Goal: Task Accomplishment & Management: Manage account settings

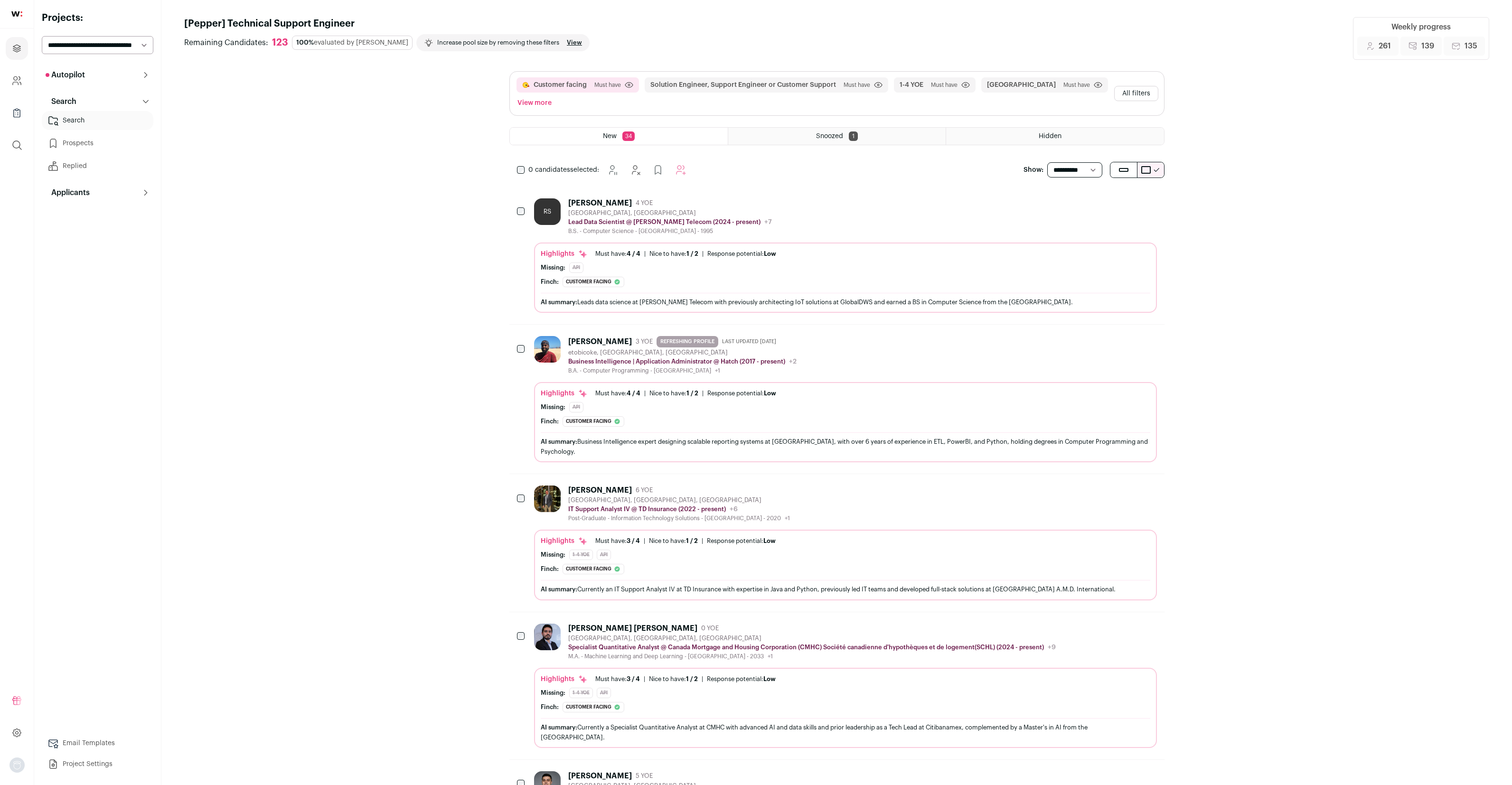
click at [107, 145] on link "Prospects" at bounding box center [97, 143] width 111 height 19
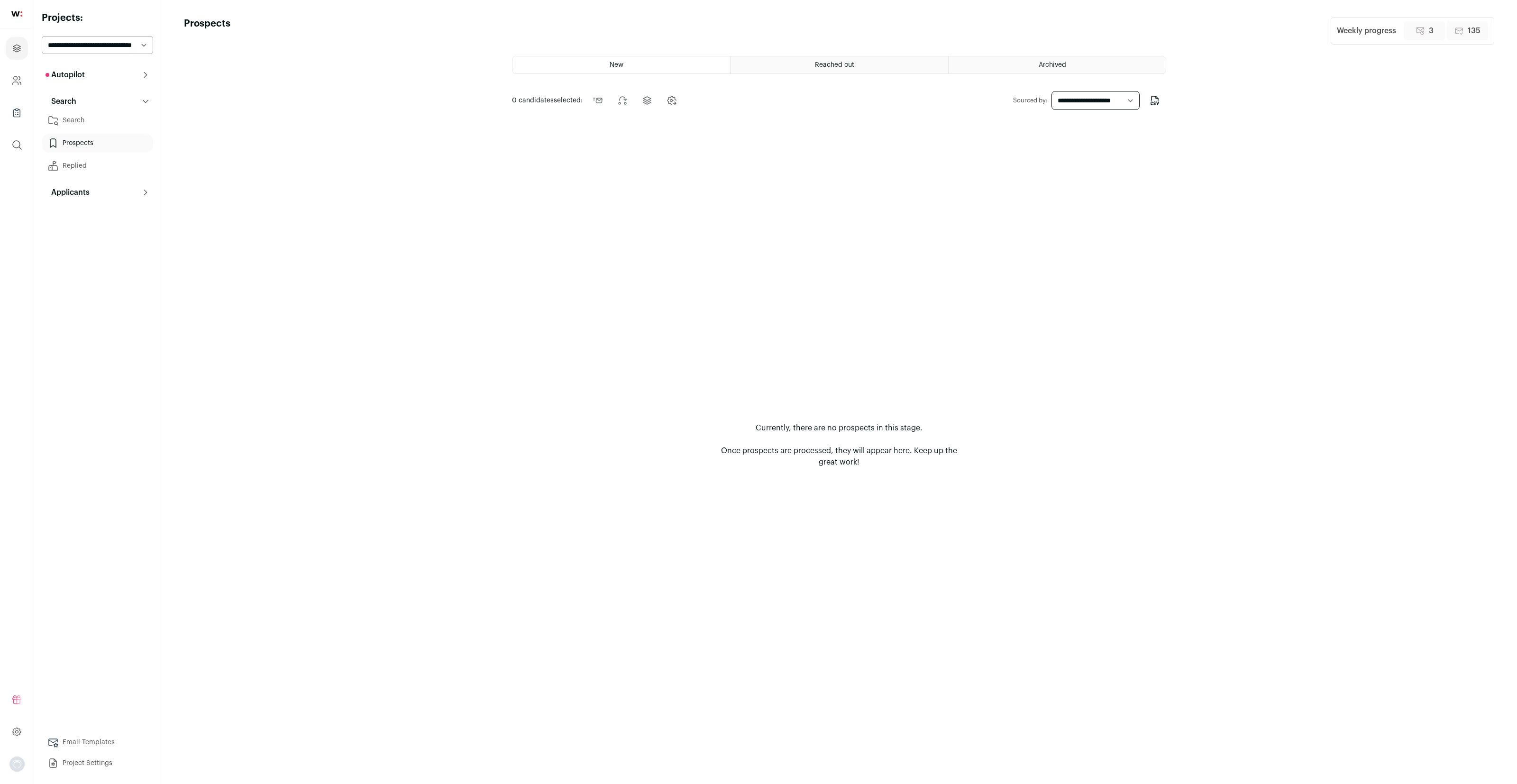
click at [92, 139] on link "Prospects" at bounding box center [97, 143] width 111 height 19
click at [144, 76] on icon at bounding box center [146, 75] width 8 height 8
click at [118, 130] on link "Interview Pipeline 18" at bounding box center [97, 136] width 111 height 19
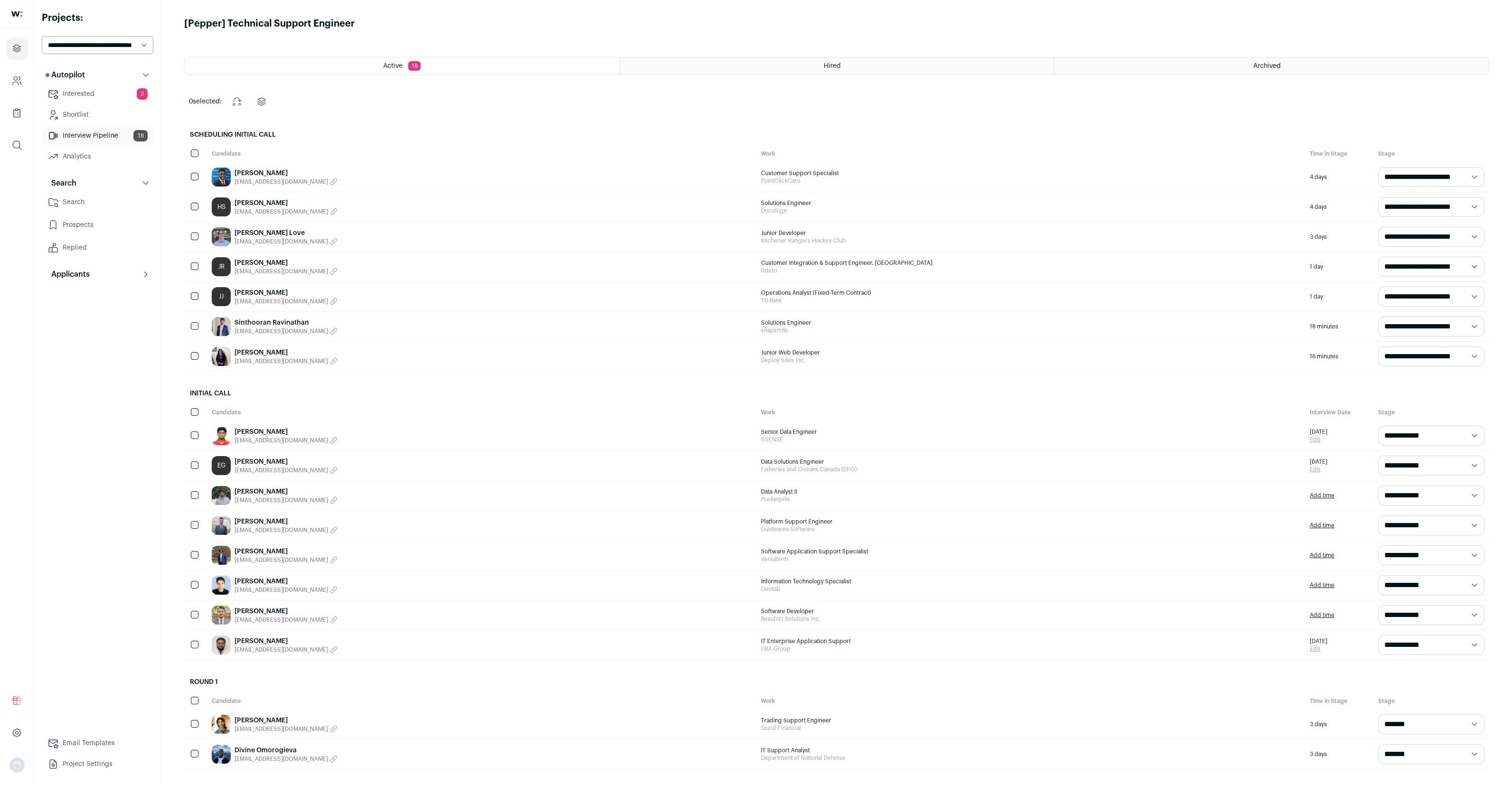
click at [255, 552] on link "[PERSON_NAME]" at bounding box center [285, 551] width 103 height 9
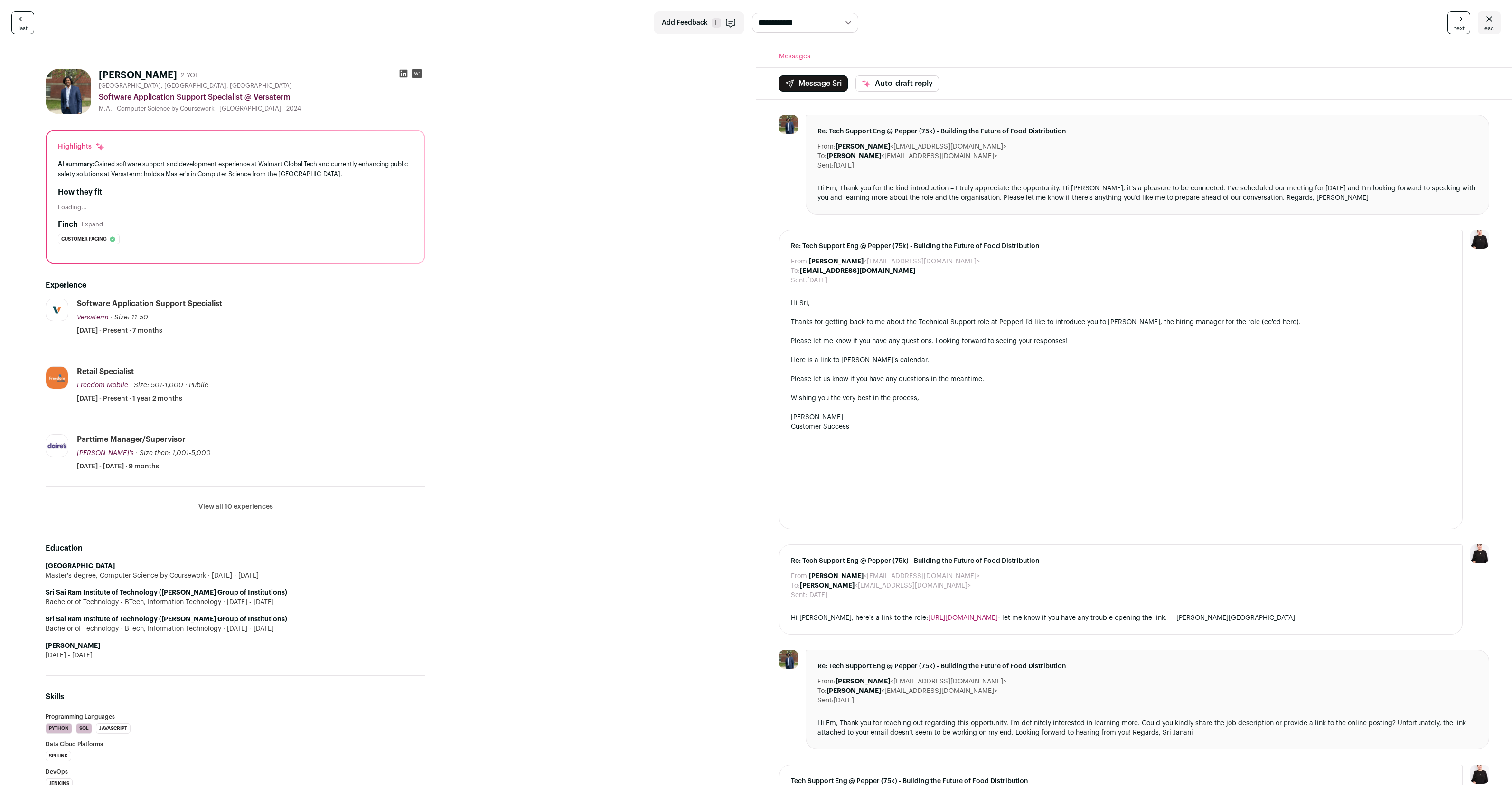
click at [257, 503] on button "View all 10 experiences" at bounding box center [236, 506] width 75 height 9
